Goal: Information Seeking & Learning: Learn about a topic

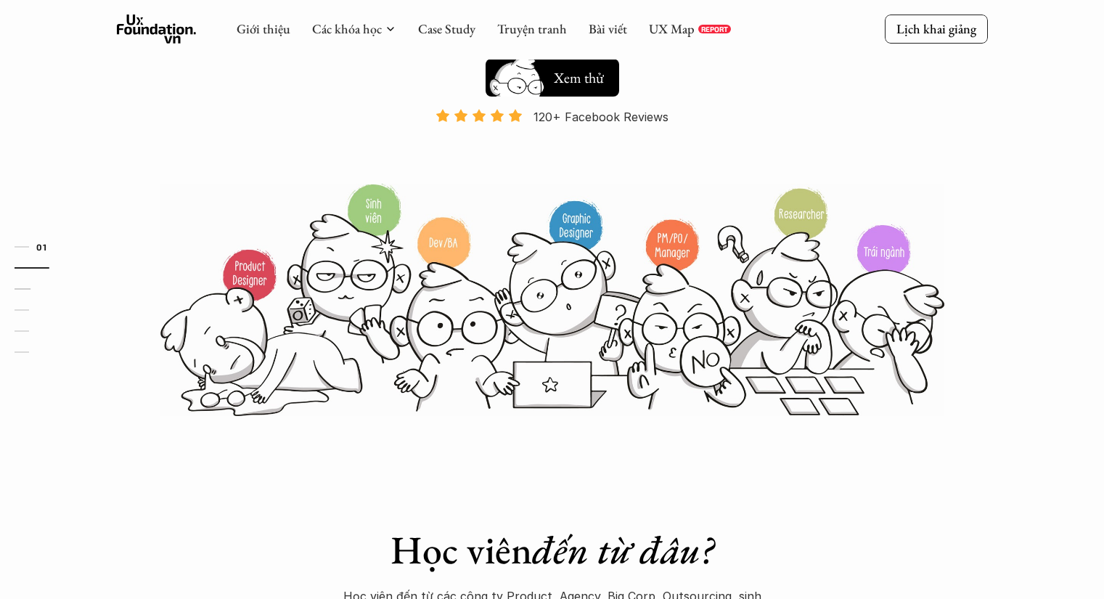
scroll to position [73, 0]
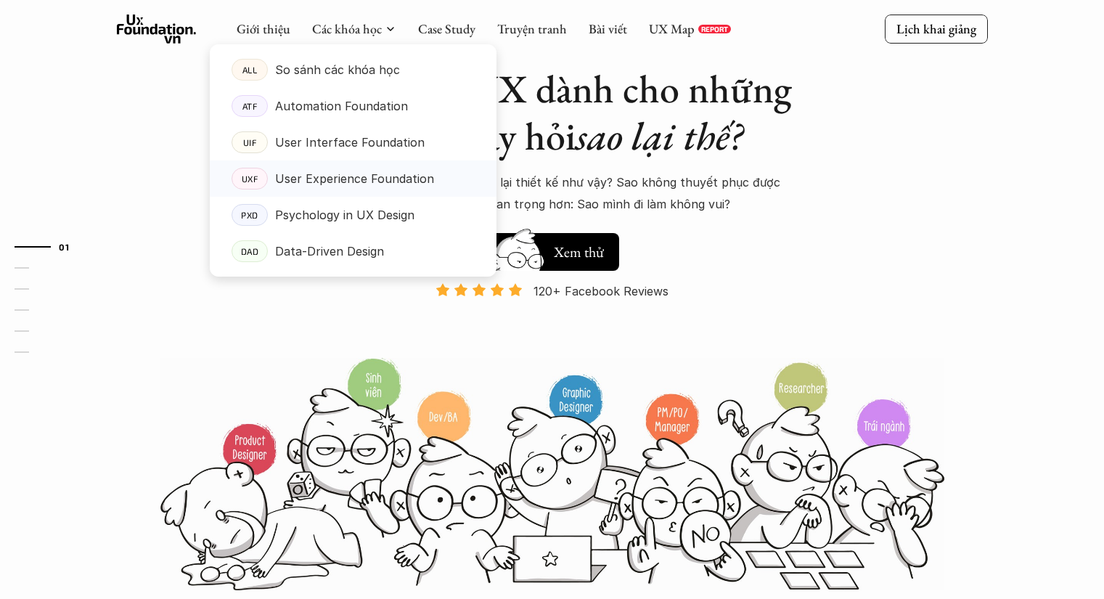
click at [370, 176] on p "User Experience Foundation" at bounding box center [354, 179] width 159 height 22
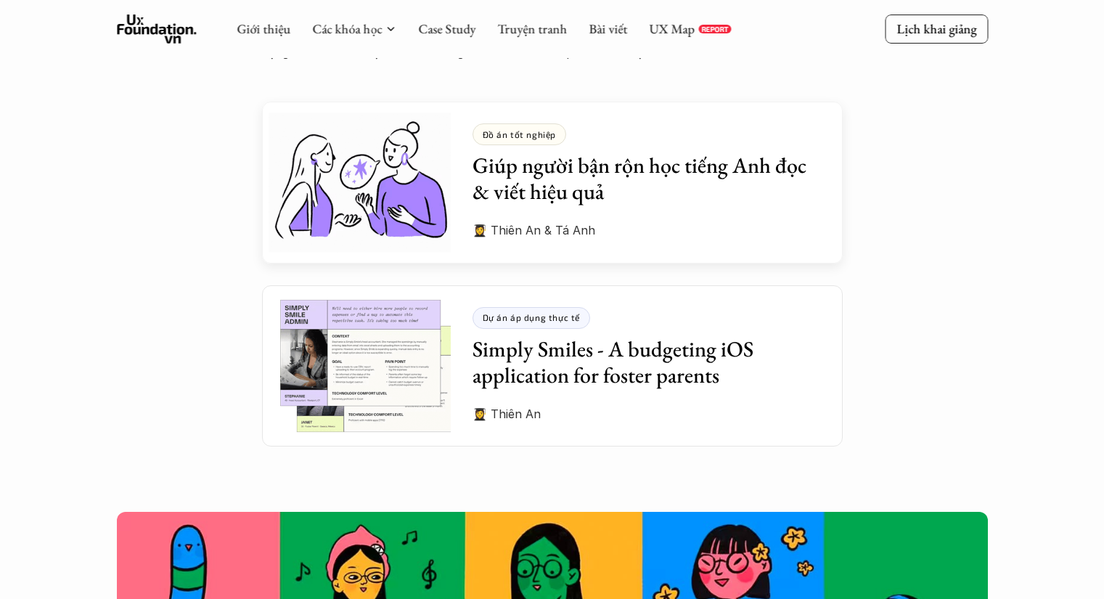
scroll to position [3992, 0]
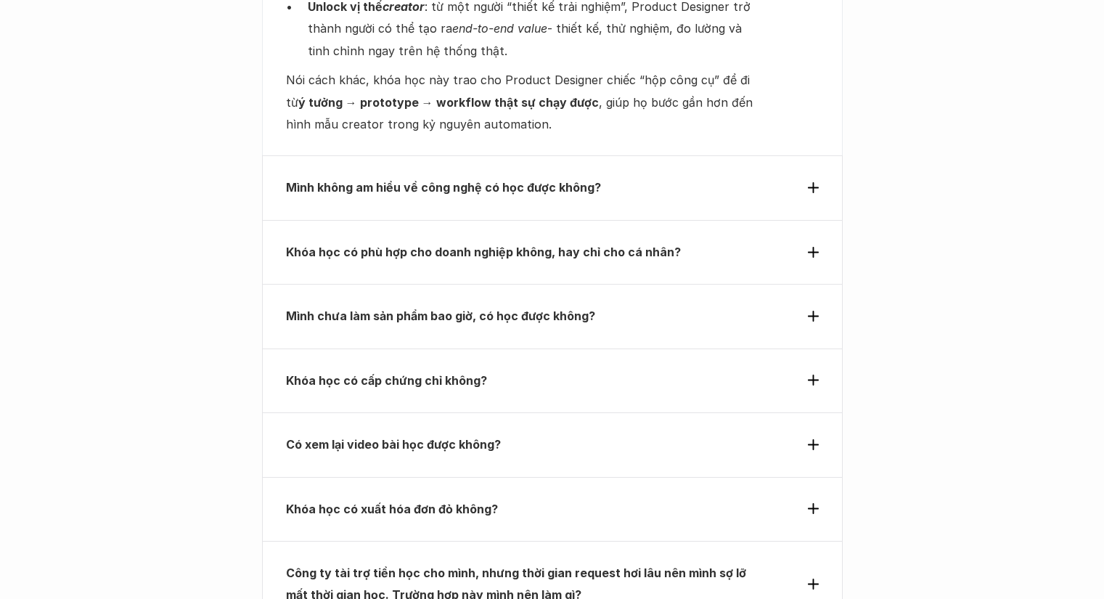
scroll to position [5661, 0]
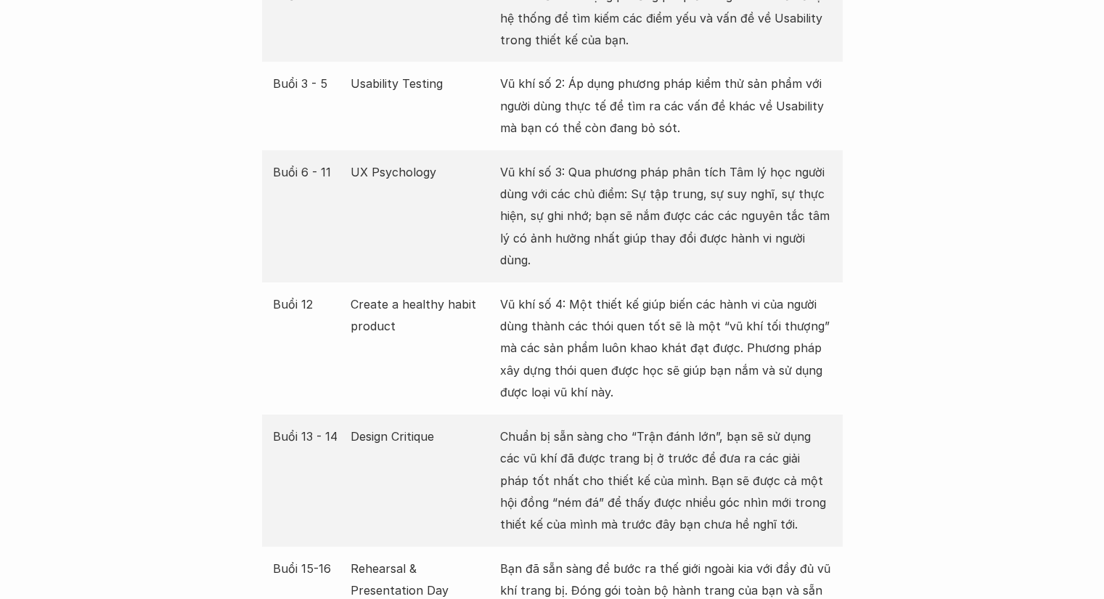
scroll to position [3121, 0]
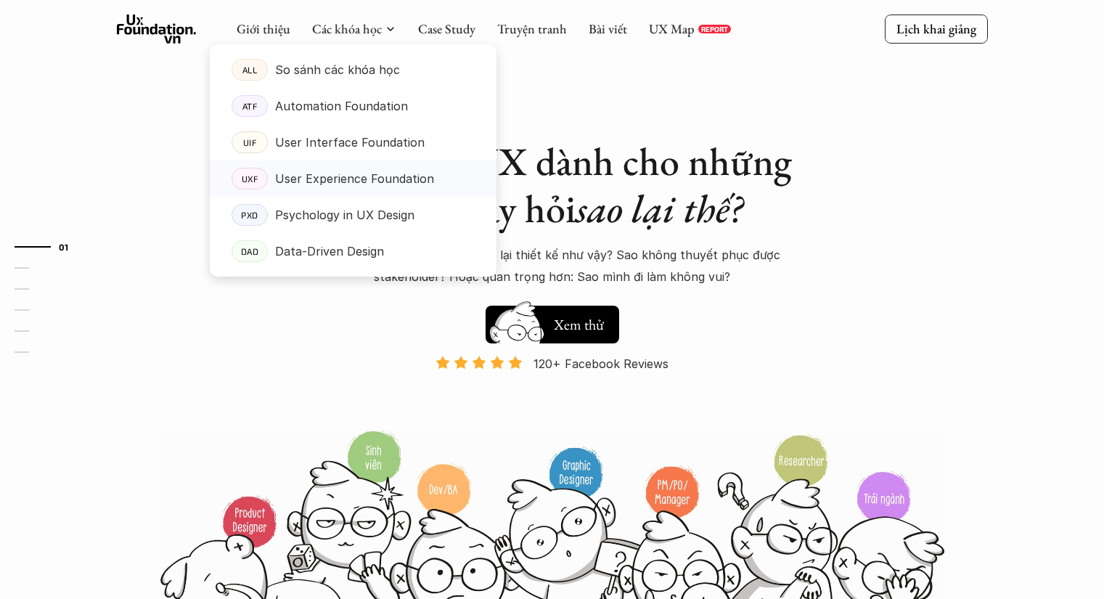
click at [348, 181] on p "User Experience Foundation" at bounding box center [354, 179] width 159 height 22
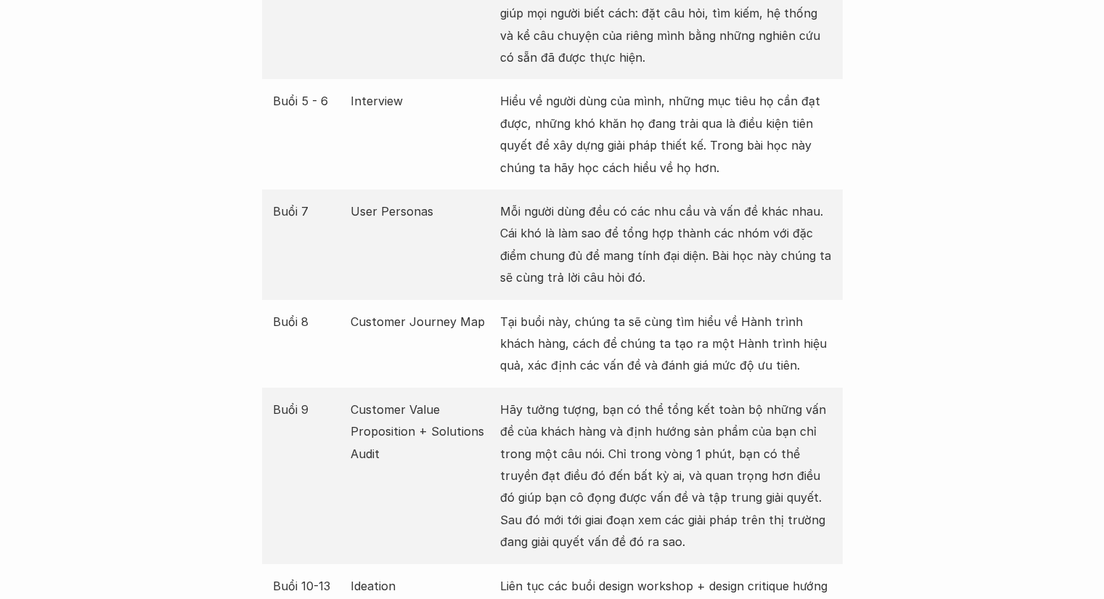
scroll to position [2250, 0]
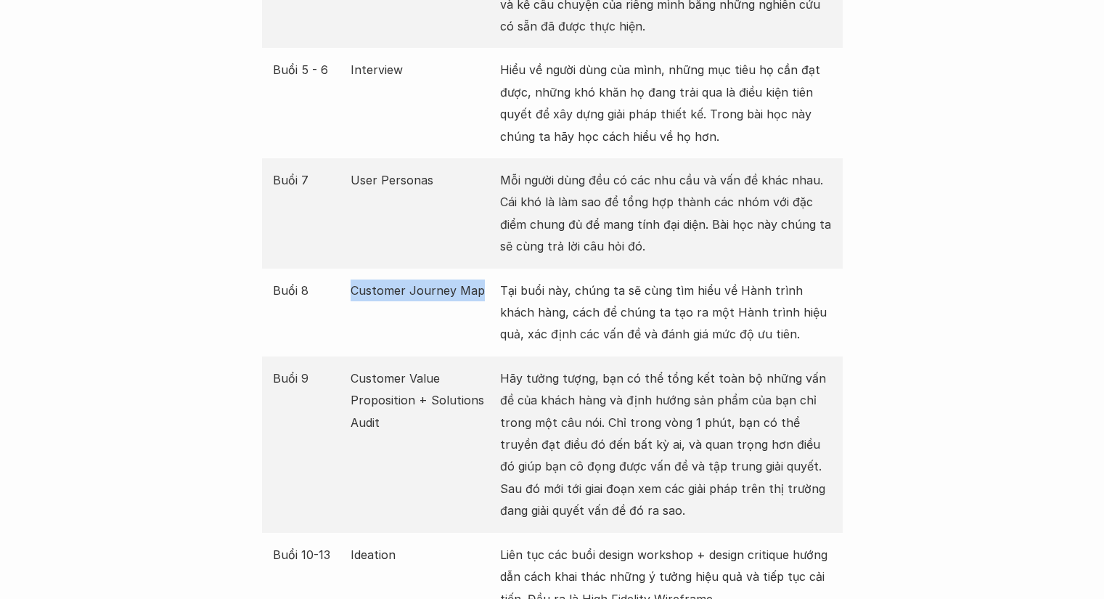
drag, startPoint x: 482, startPoint y: 262, endPoint x: 343, endPoint y: 258, distance: 139.4
click at [343, 269] on div "Buổi 8 Customer Journey Map Tại buổi này, chúng ta sẽ cùng tìm hiểu về Hành trì…" at bounding box center [552, 313] width 581 height 88
copy div "Buổi 8 Customer Journey Map"
